Goal: Information Seeking & Learning: Learn about a topic

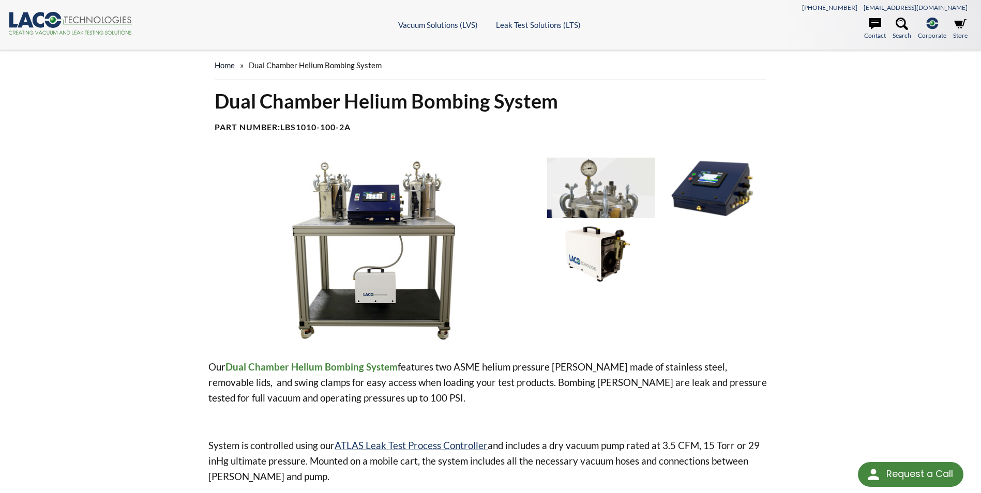
click at [226, 65] on link "home" at bounding box center [225, 64] width 20 height 9
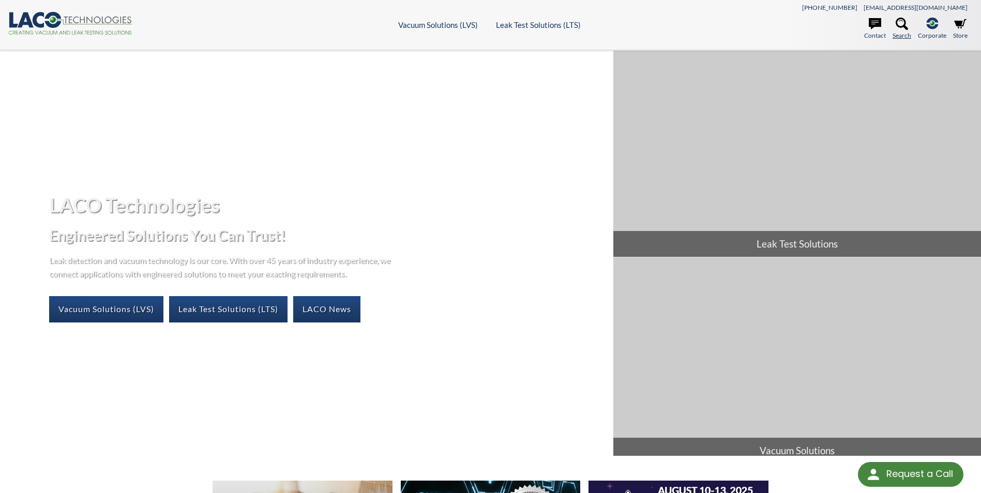
click at [899, 26] on icon at bounding box center [901, 24] width 12 height 12
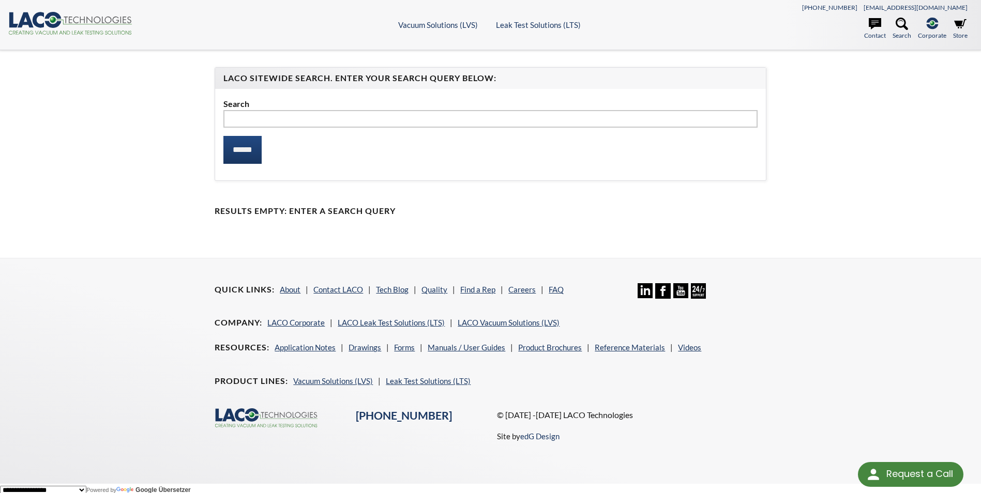
click at [344, 120] on input "text" at bounding box center [490, 119] width 534 height 18
type input "*******"
click at [223, 136] on input "******" at bounding box center [242, 150] width 38 height 28
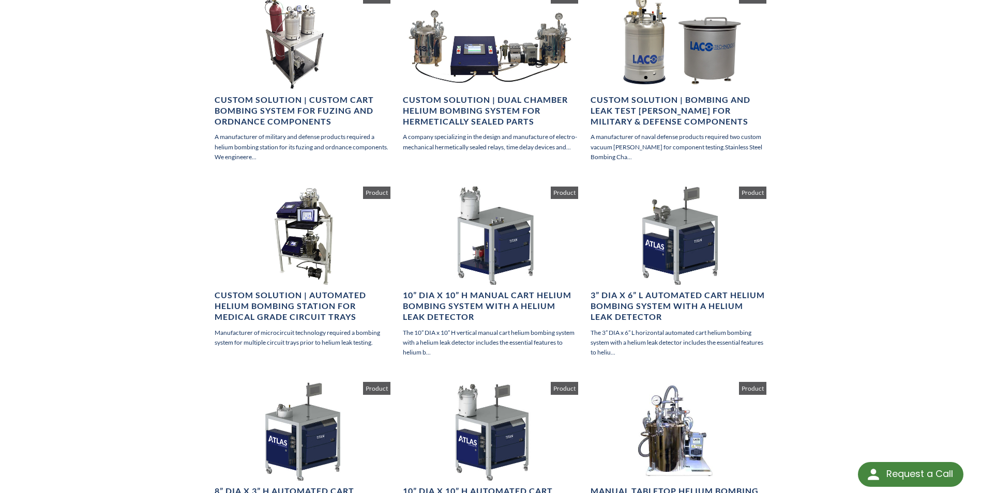
scroll to position [216, 0]
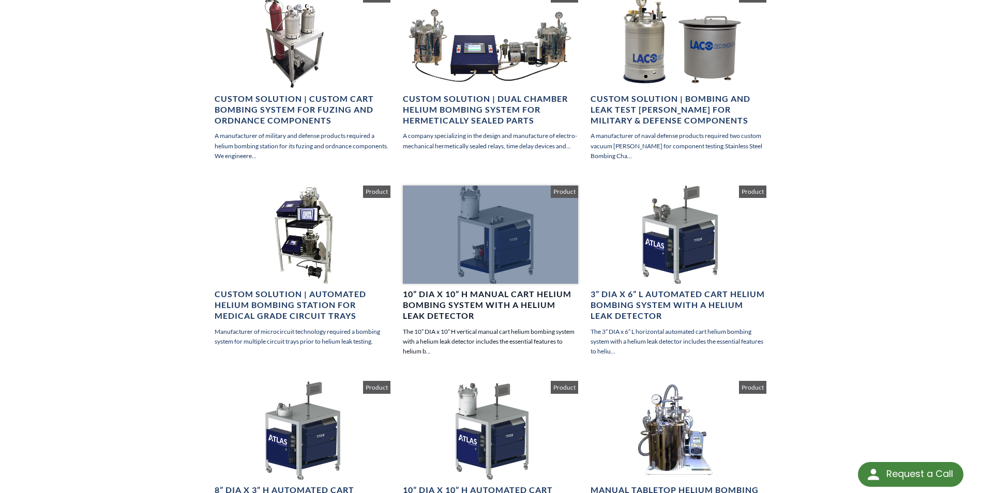
click at [440, 292] on h4 "10” DIA x 10” H Manual Cart Helium Bombing System with a Helium Leak Detector" at bounding box center [490, 305] width 175 height 32
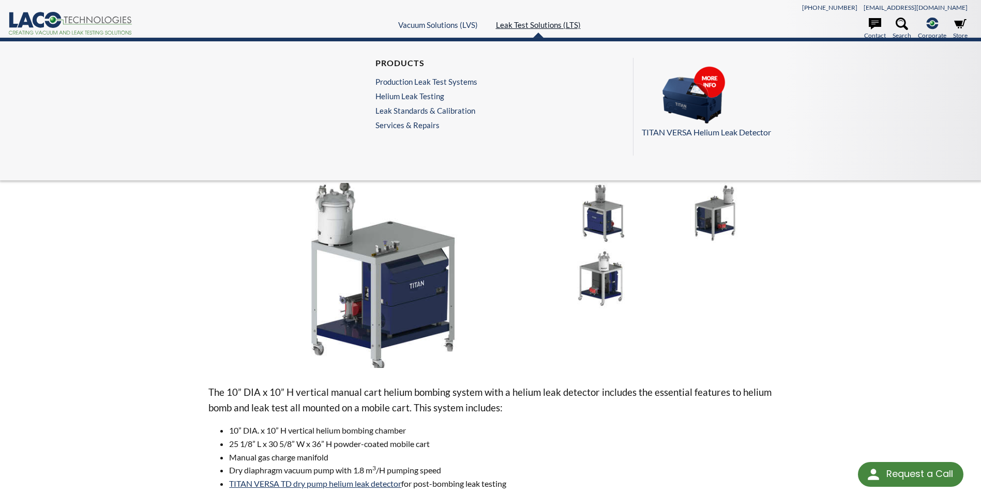
click at [541, 22] on link "Leak Test Solutions (LTS)" at bounding box center [538, 24] width 85 height 9
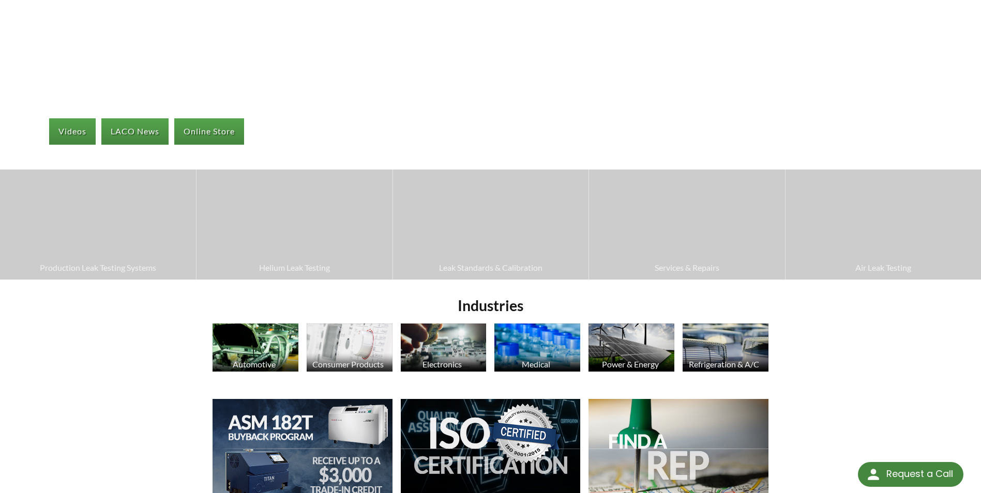
scroll to position [179, 0]
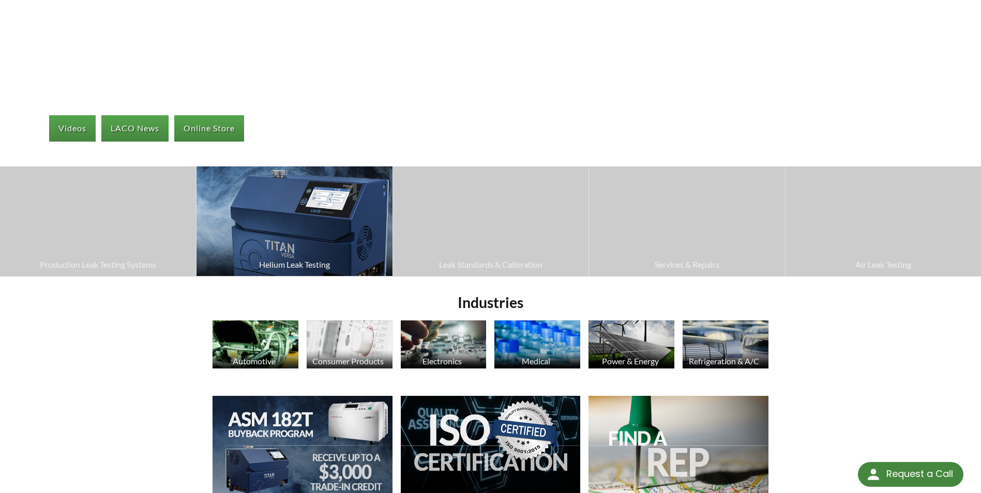
click at [271, 266] on span "Helium Leak Testing" at bounding box center [294, 264] width 185 height 13
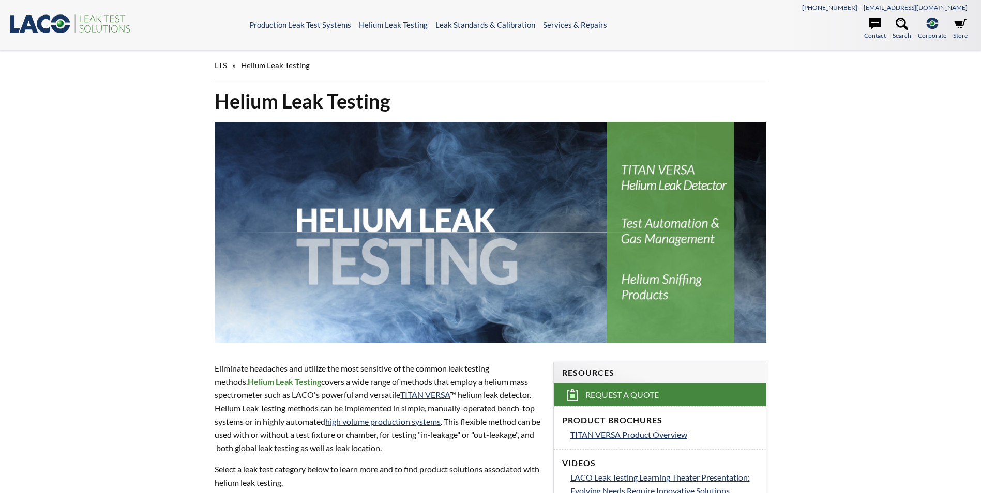
select select
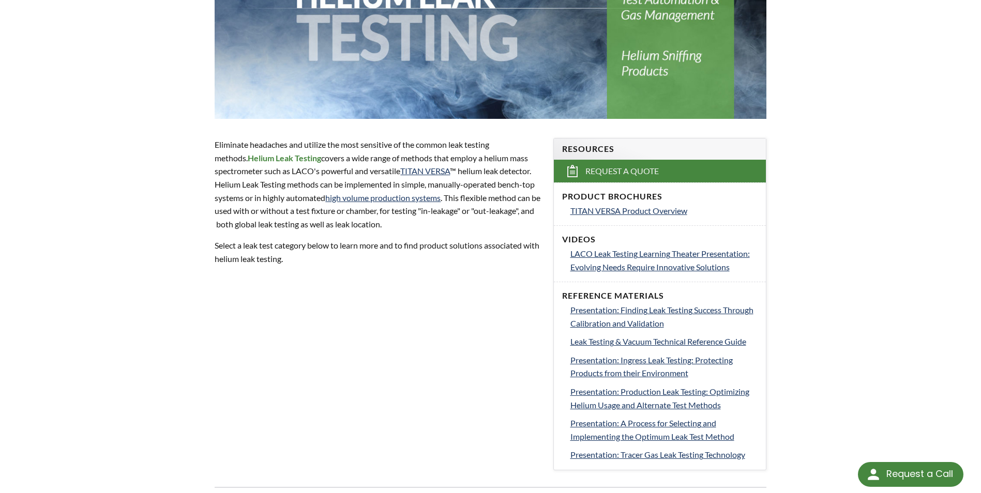
scroll to position [230, 0]
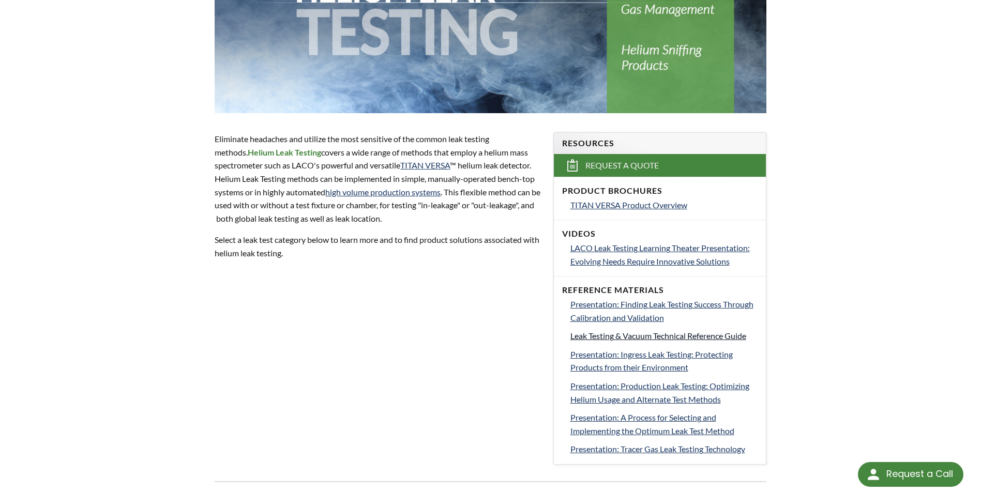
click at [652, 338] on span "Leak Testing & Vacuum Technical Reference Guide" at bounding box center [658, 336] width 176 height 10
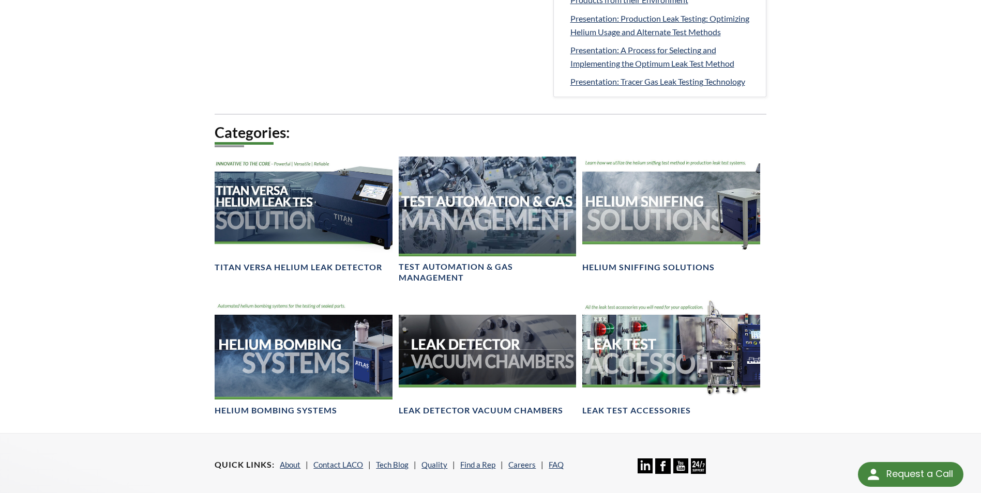
scroll to position [613, 0]
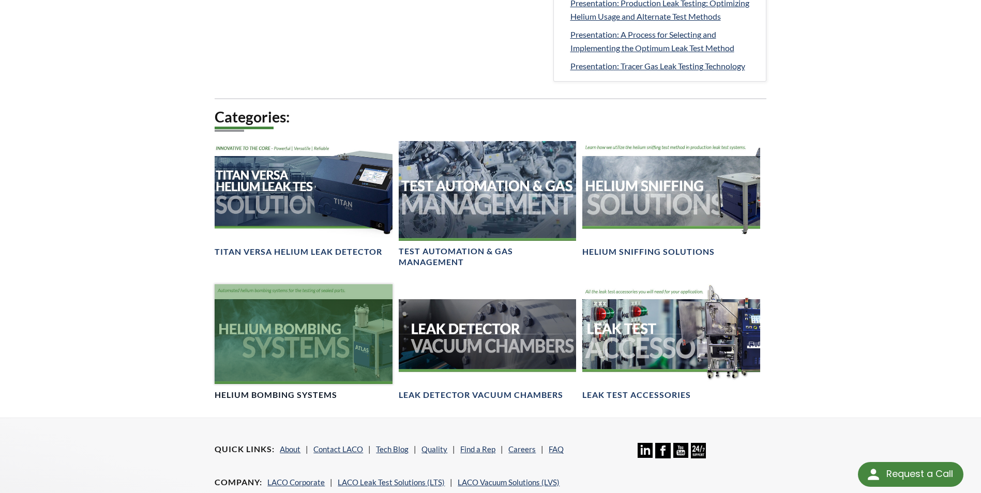
click at [303, 333] on div at bounding box center [303, 334] width 177 height 100
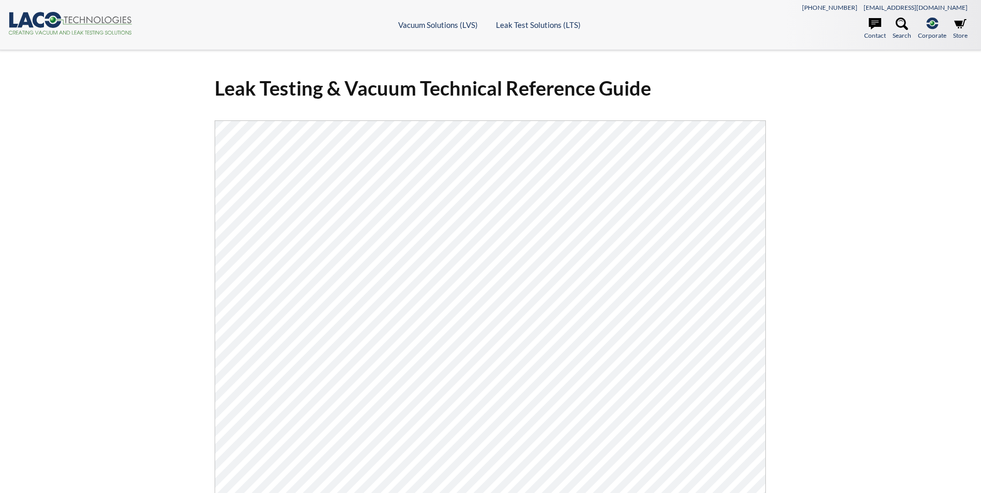
select select
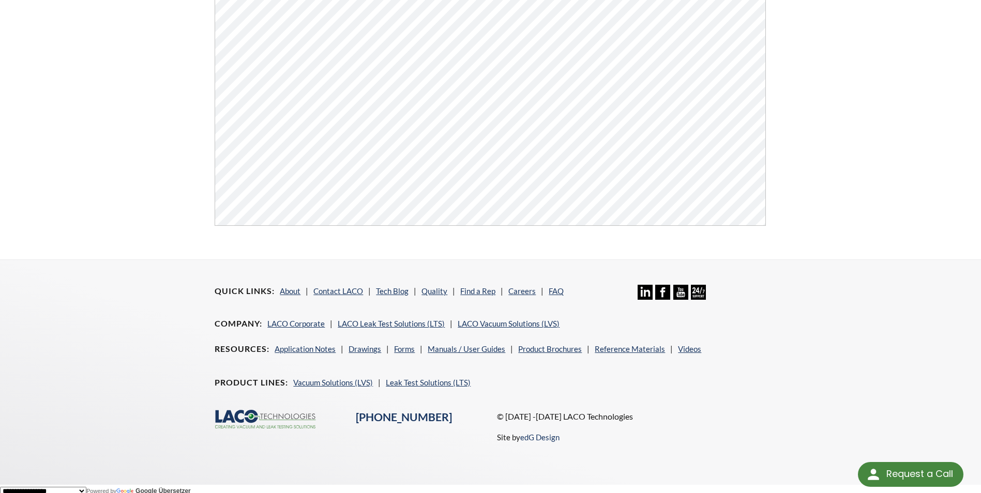
scroll to position [393, 0]
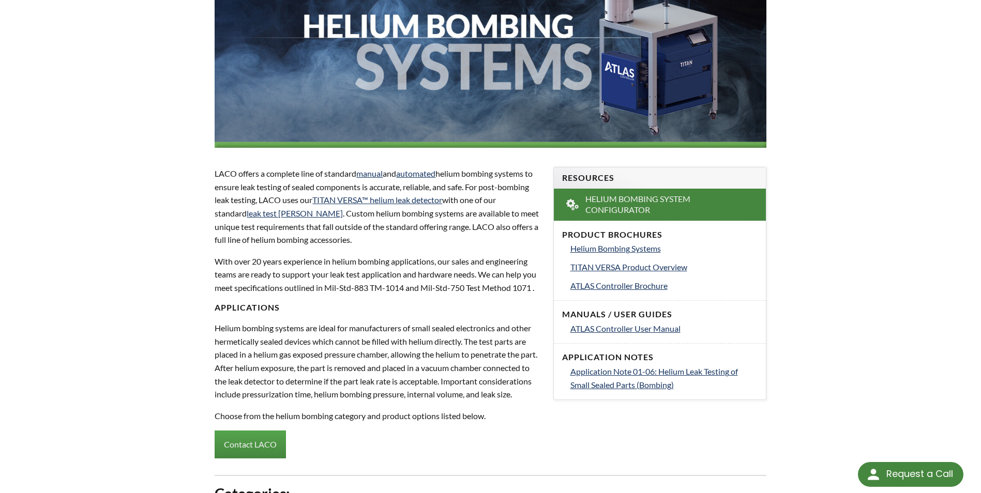
scroll to position [221, 0]
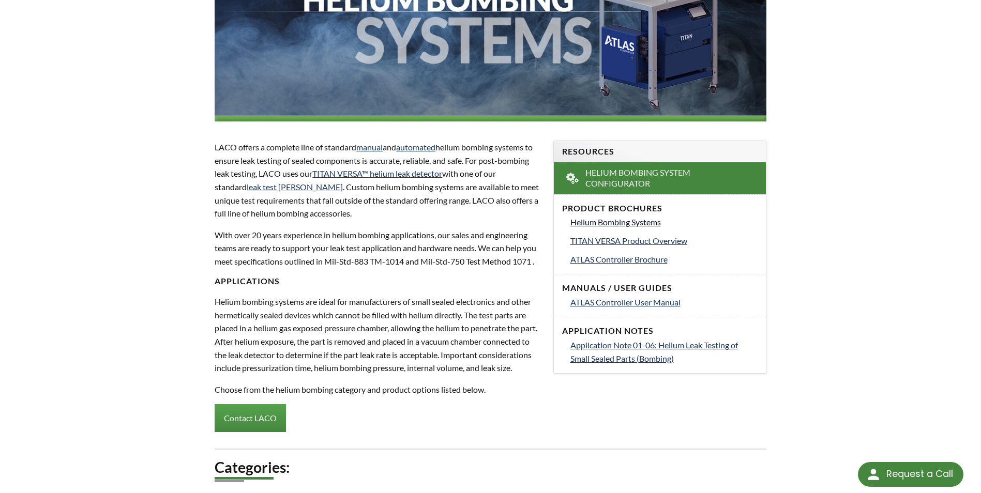
click at [623, 223] on span "Helium Bombing Systems" at bounding box center [615, 222] width 90 height 10
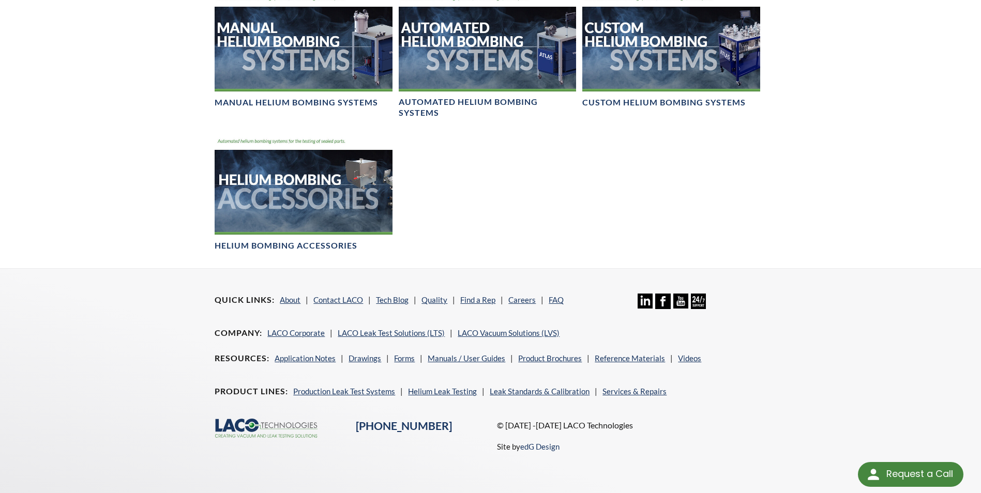
scroll to position [663, 0]
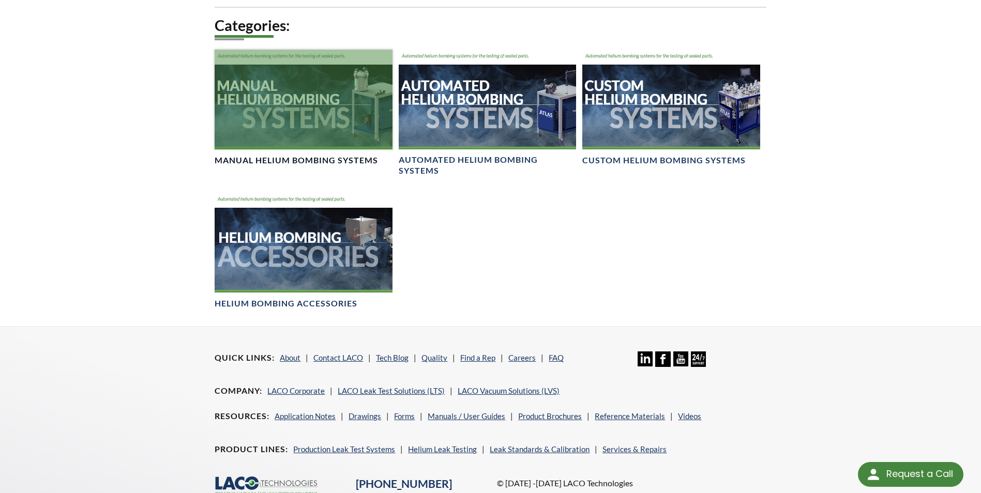
click at [278, 166] on h4 "Manual Helium Bombing Systems" at bounding box center [296, 160] width 163 height 11
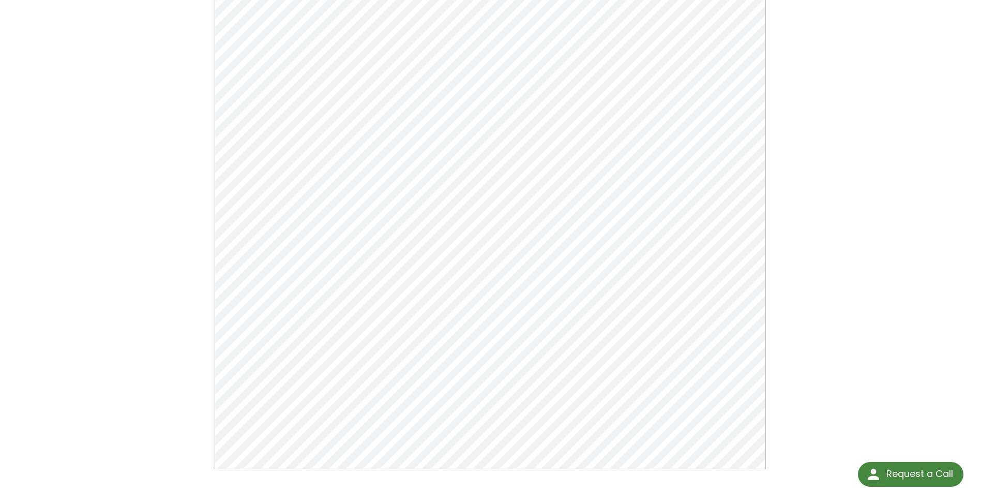
scroll to position [55, 0]
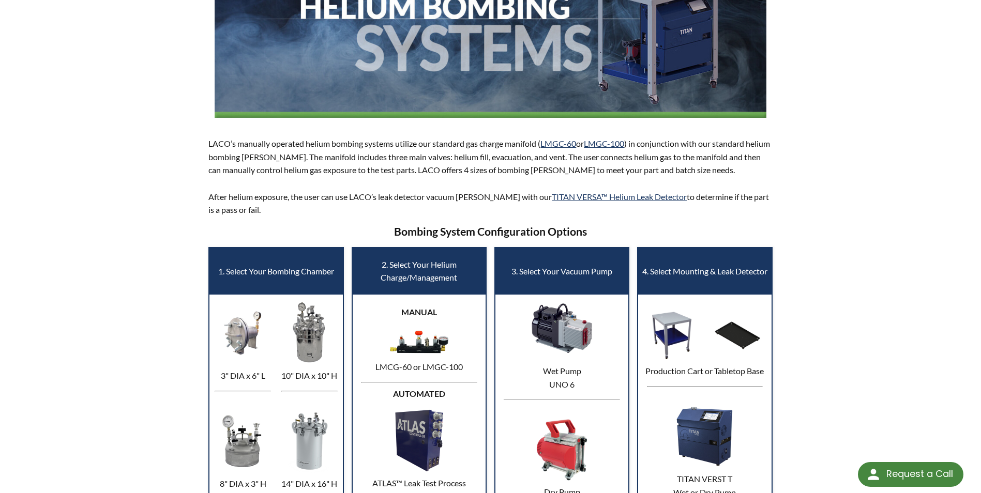
scroll to position [452, 0]
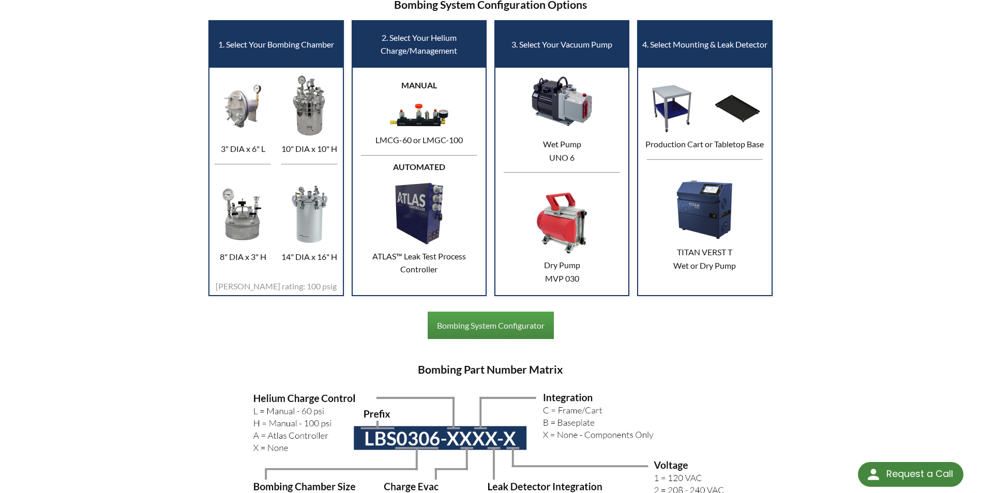
click at [411, 108] on img at bounding box center [419, 115] width 65 height 30
click at [442, 208] on img at bounding box center [419, 213] width 65 height 65
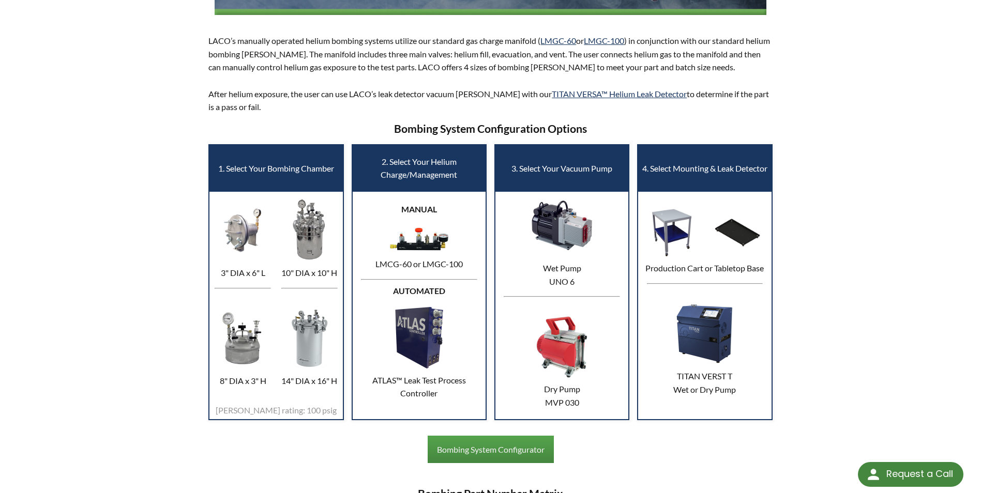
scroll to position [330, 0]
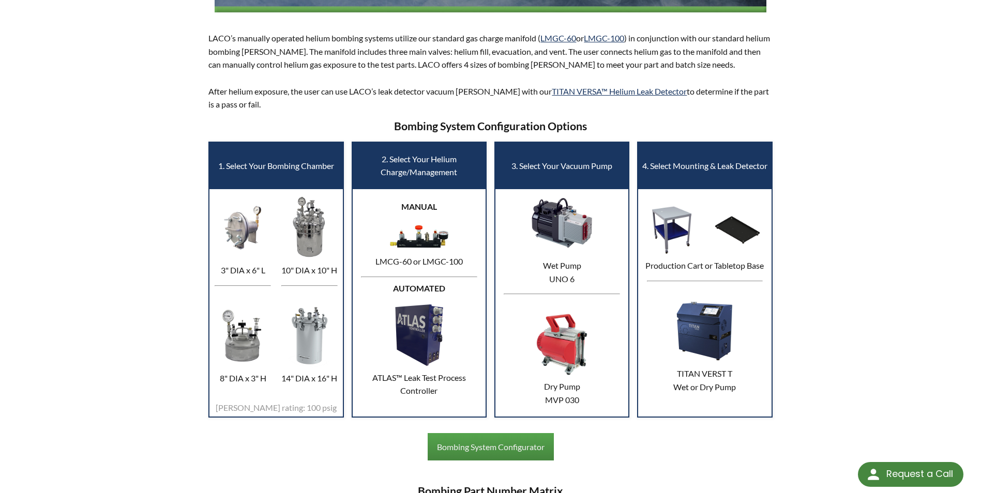
click at [408, 235] on img at bounding box center [419, 237] width 65 height 30
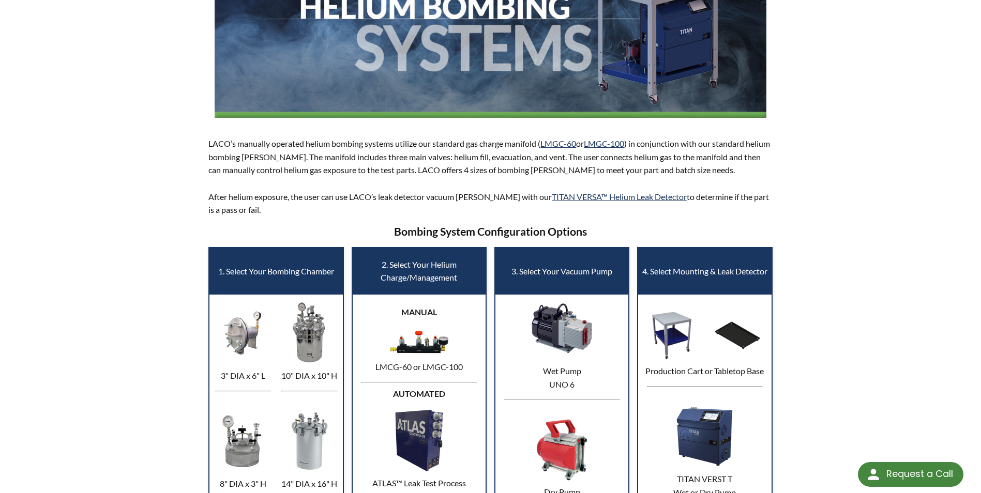
scroll to position [220, 0]
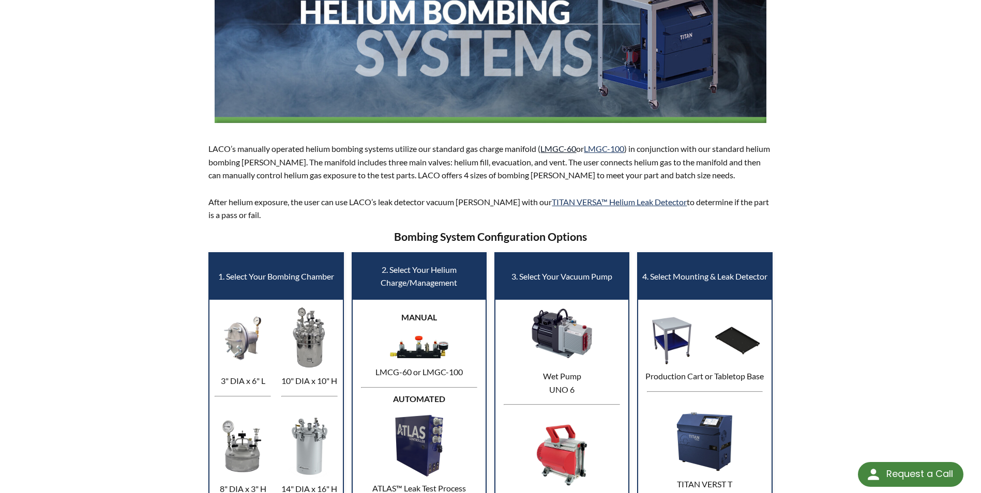
click at [559, 151] on link "LMGC-60" at bounding box center [558, 149] width 36 height 10
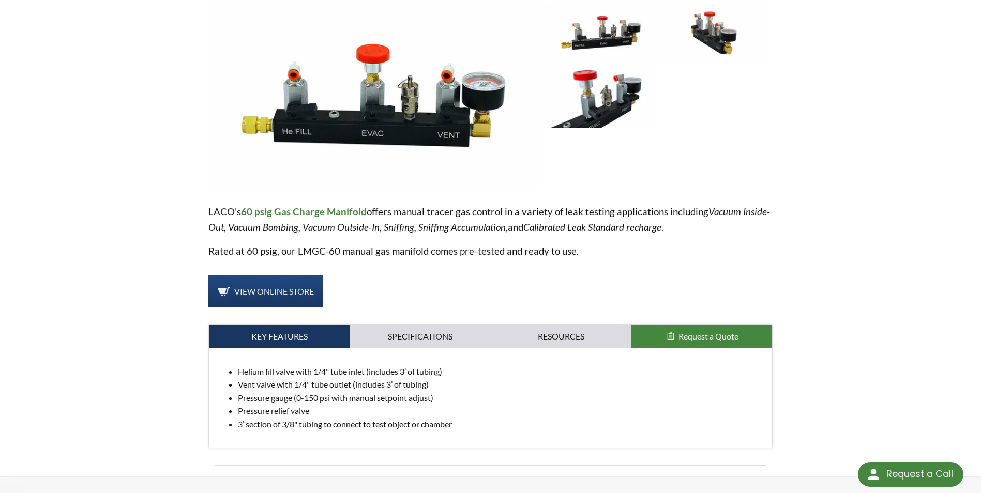
scroll to position [156, 0]
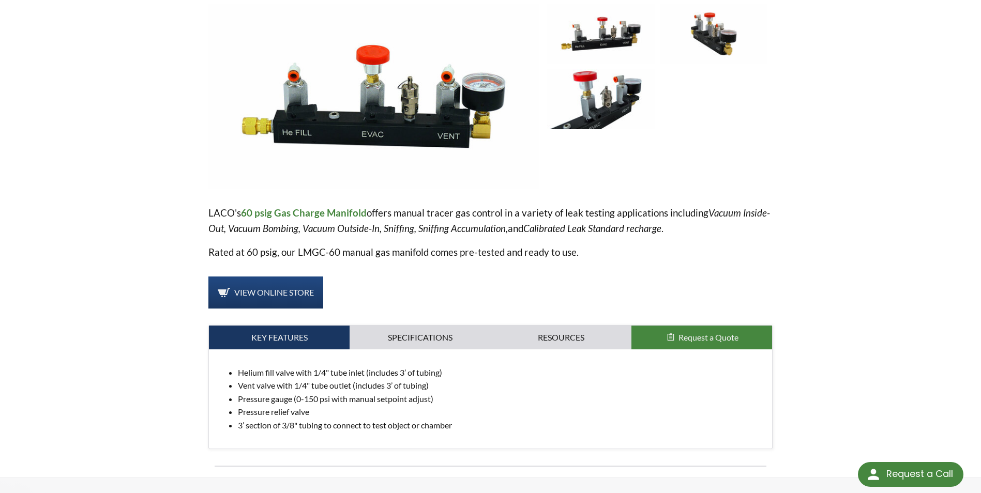
click at [414, 120] on img at bounding box center [373, 96] width 330 height 185
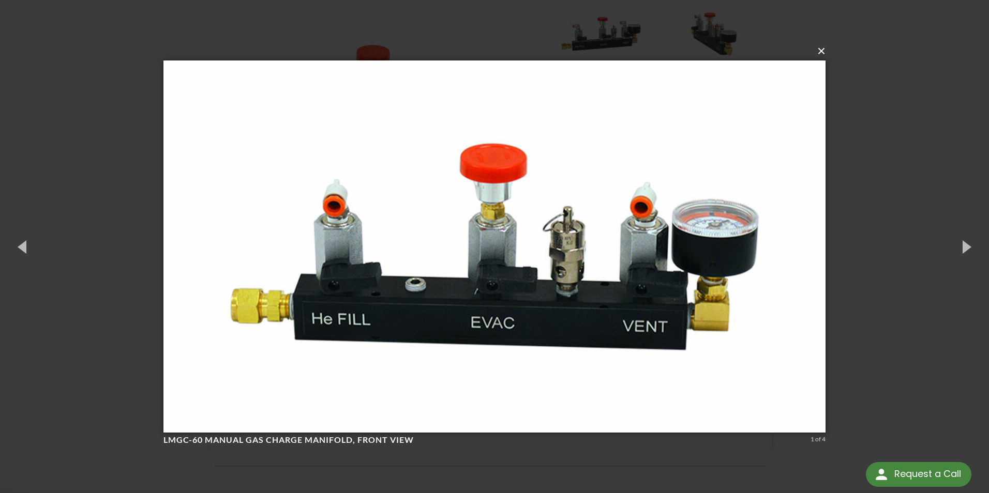
click at [822, 53] on button "×" at bounding box center [497, 51] width 662 height 23
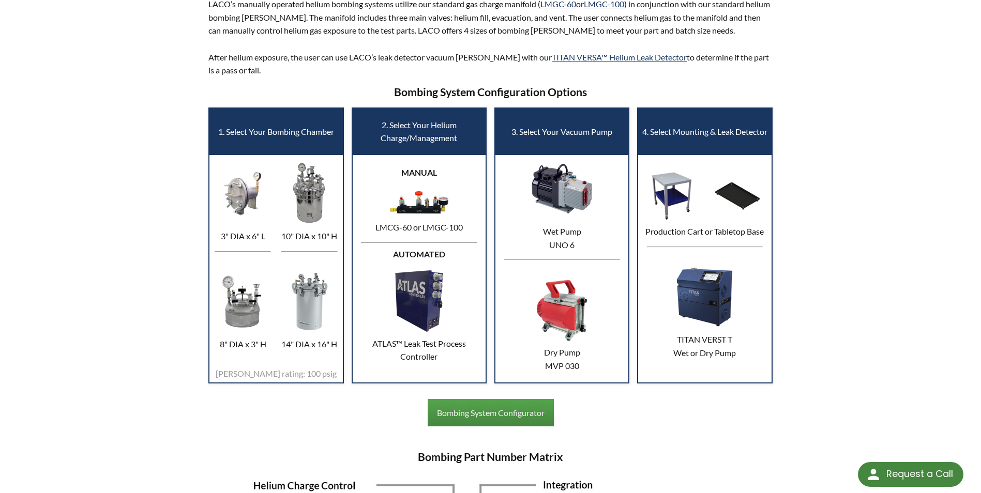
scroll to position [465, 0]
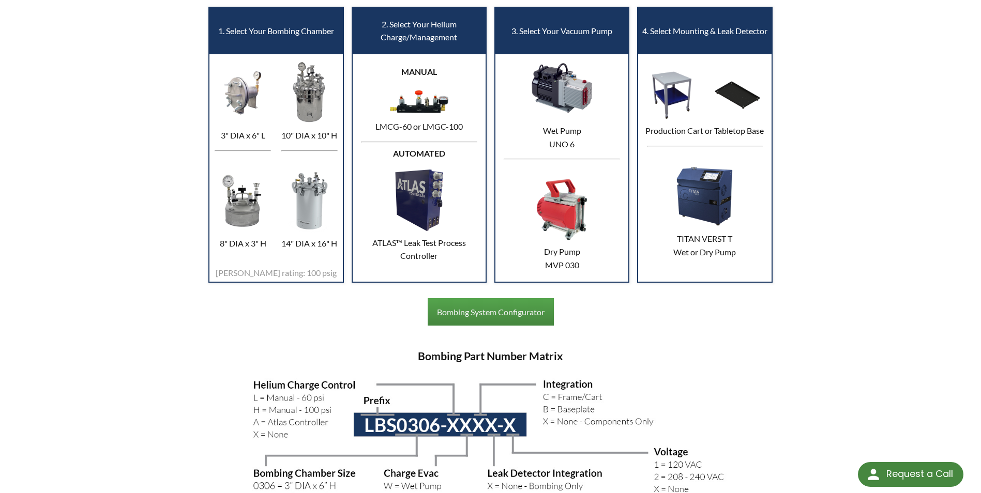
click at [417, 192] on img at bounding box center [419, 200] width 65 height 65
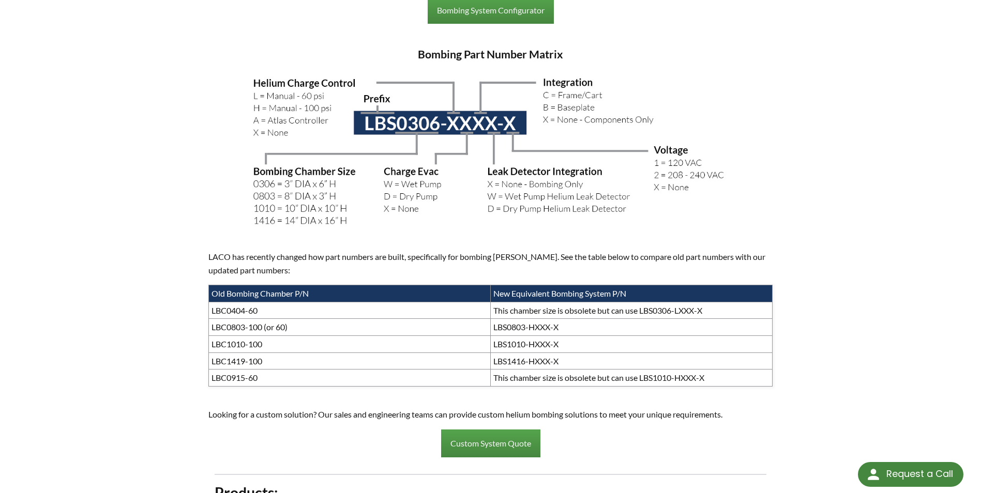
scroll to position [705, 0]
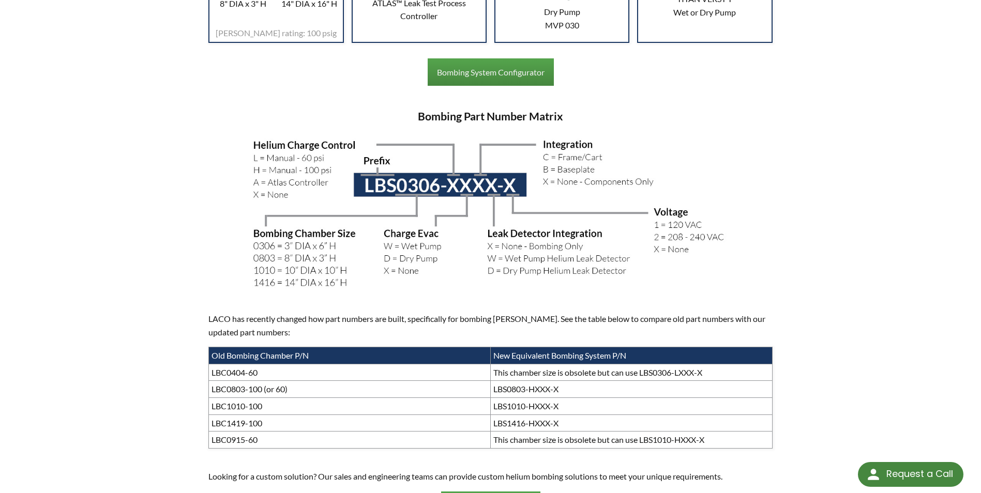
click at [463, 160] on img at bounding box center [491, 214] width 490 height 164
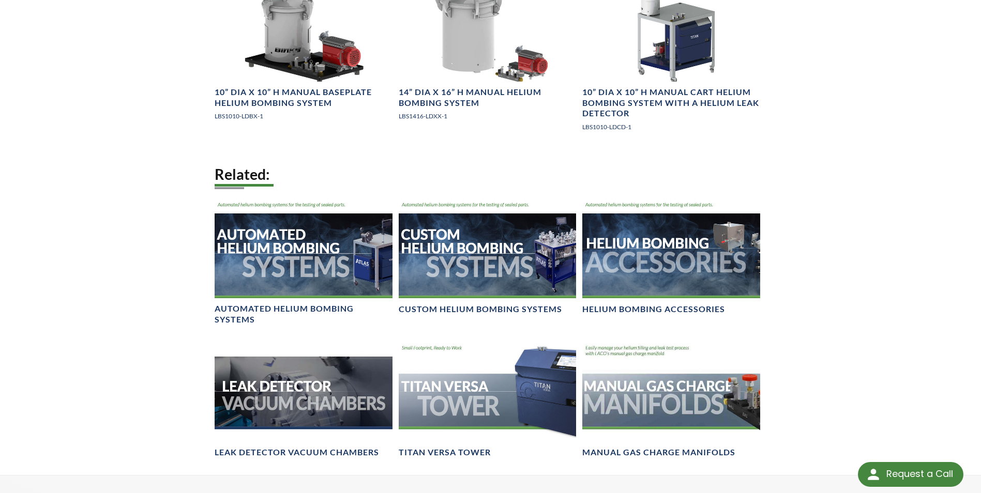
scroll to position [1633, 0]
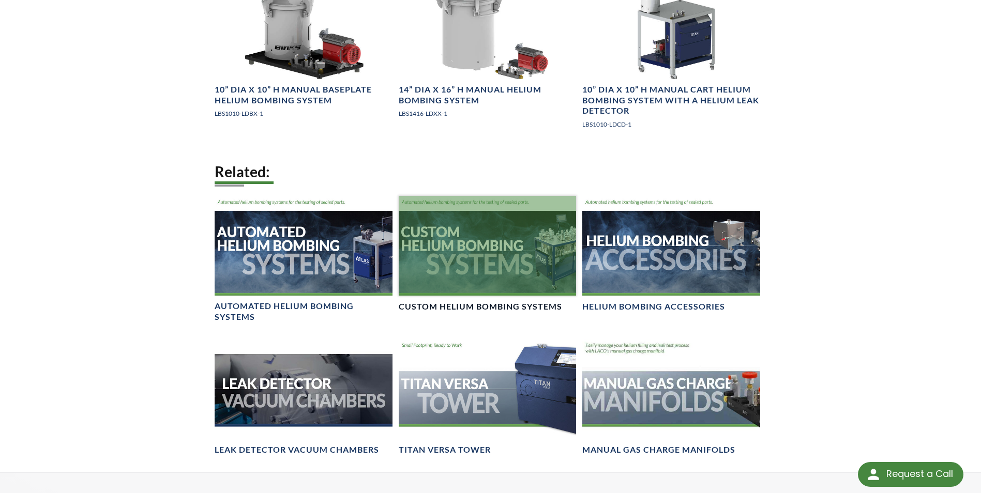
click at [464, 276] on div at bounding box center [487, 246] width 177 height 100
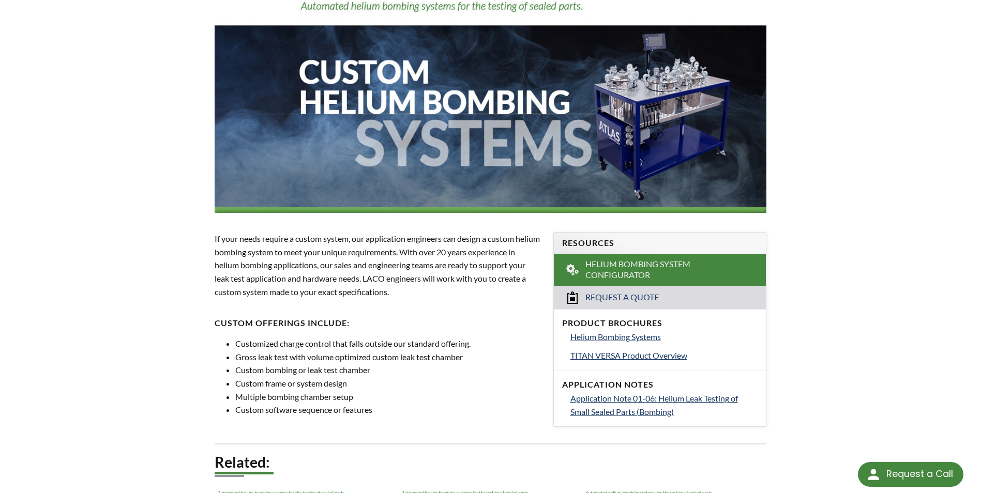
scroll to position [121, 0]
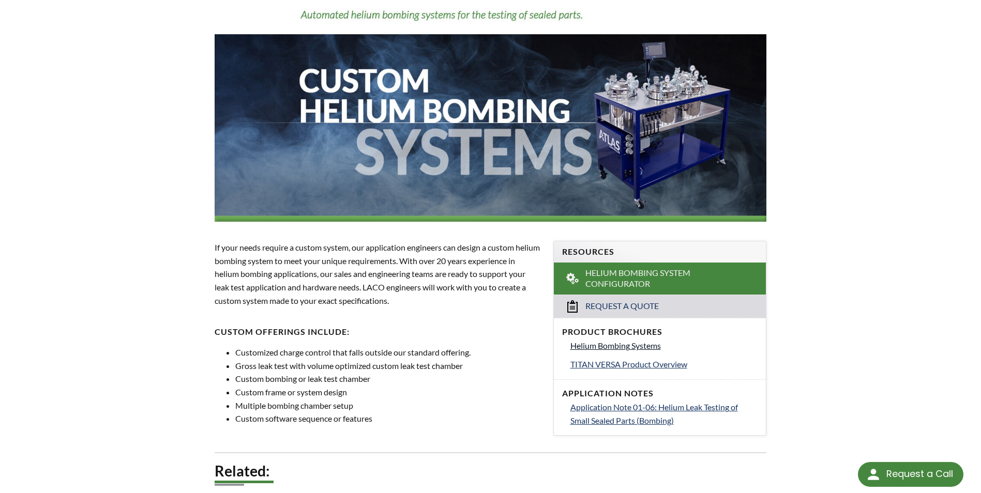
click at [625, 346] on span "Helium Bombing Systems" at bounding box center [615, 346] width 90 height 10
click at [621, 406] on span "Application Note 01-06: Helium Leak Testing of Small Sealed Parts (Bombing)" at bounding box center [654, 413] width 168 height 23
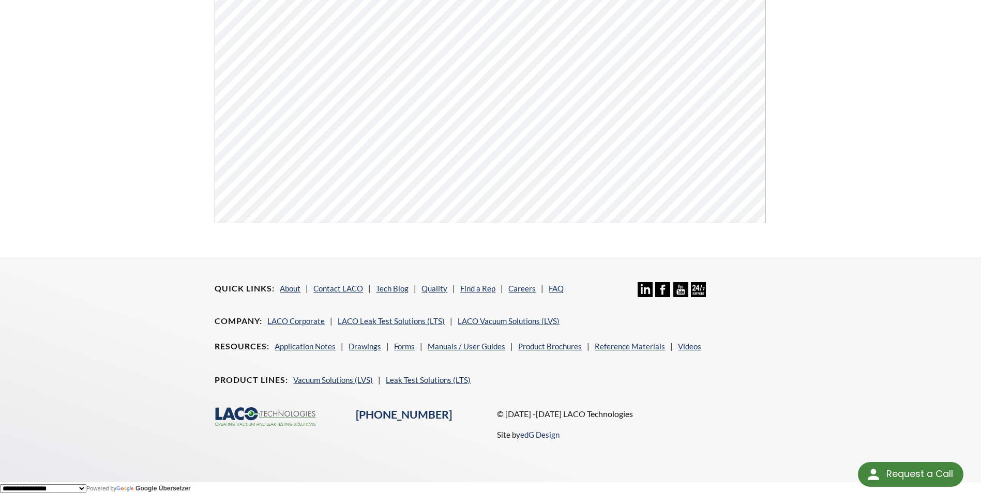
scroll to position [393, 0]
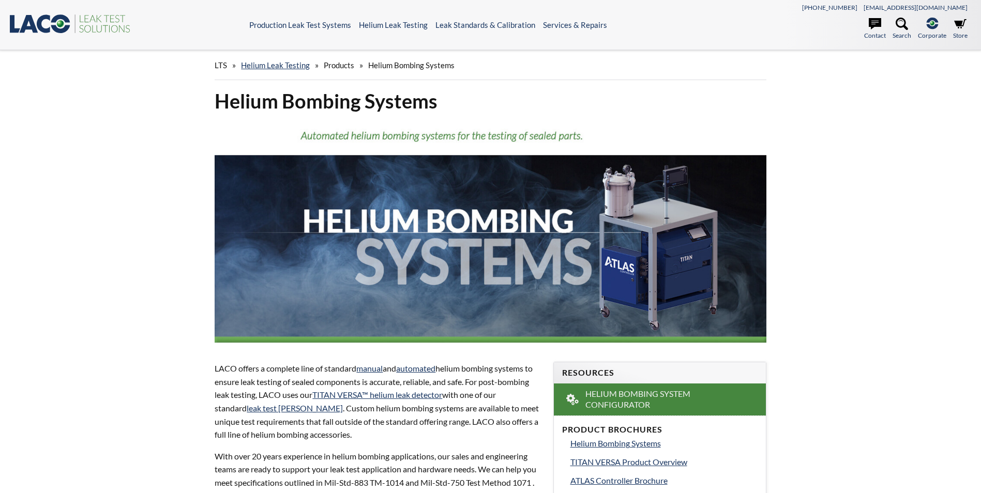
select select
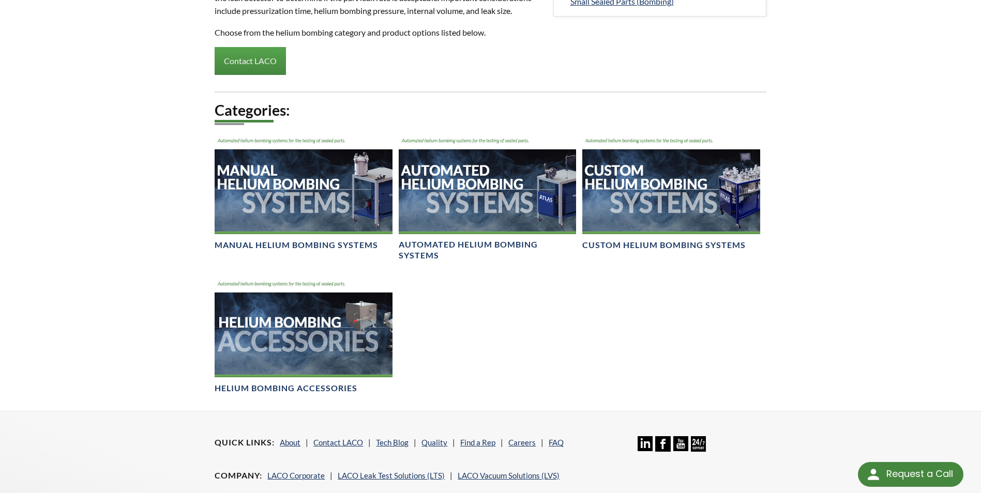
scroll to position [579, 0]
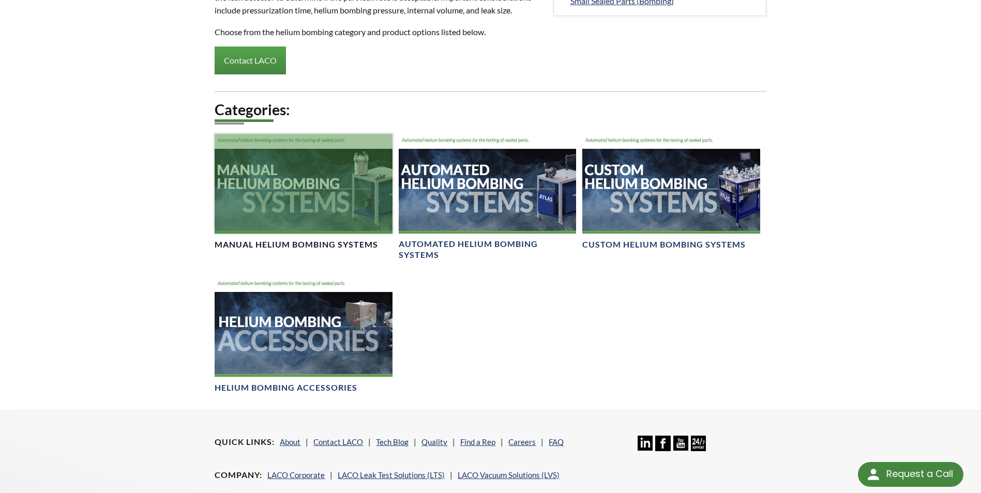
click at [306, 218] on div at bounding box center [303, 184] width 177 height 100
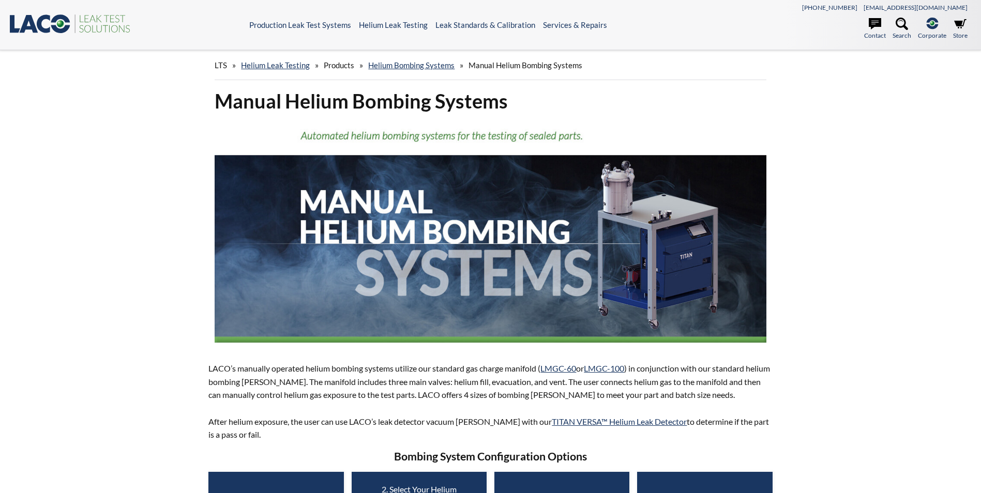
select select
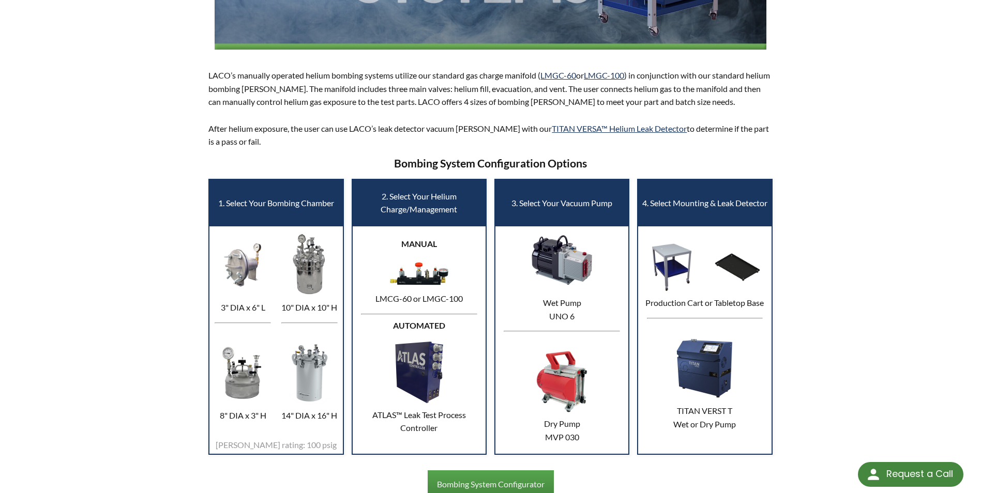
scroll to position [372, 0]
